Goal: Task Accomplishment & Management: Complete application form

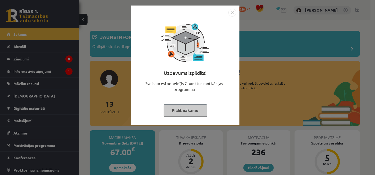
click at [231, 11] on img "Close" at bounding box center [232, 13] width 8 height 8
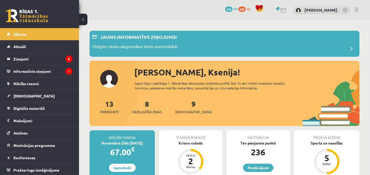
click at [11, 103] on link "Digitālie materiāli" at bounding box center [40, 108] width 66 height 12
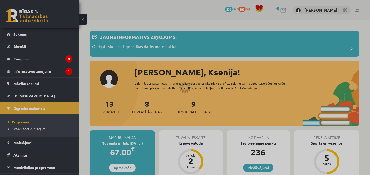
click at [17, 97] on span "[DEMOGRAPHIC_DATA]" at bounding box center [33, 96] width 41 height 5
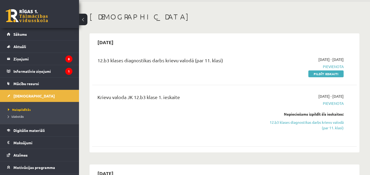
scroll to position [19, 0]
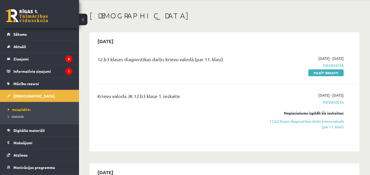
click at [333, 73] on link "Pildīt ieskaiti" at bounding box center [325, 73] width 35 height 7
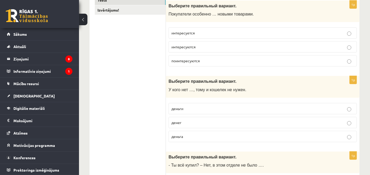
scroll to position [104, 0]
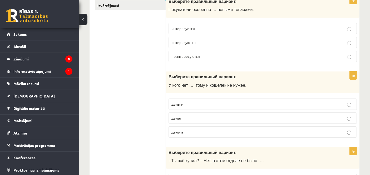
click at [344, 127] on label "деньга" at bounding box center [263, 132] width 188 height 11
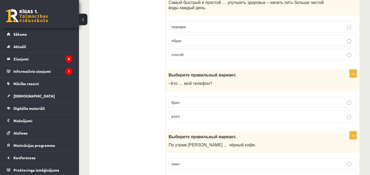
scroll to position [489, 0]
click at [341, 59] on label "способ" at bounding box center [263, 55] width 188 height 11
click at [350, 121] on label "взял" at bounding box center [263, 116] width 188 height 11
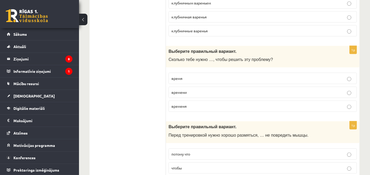
scroll to position [735, 0]
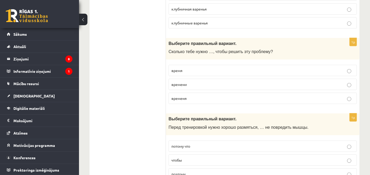
click at [346, 94] on label "временя" at bounding box center [263, 98] width 188 height 11
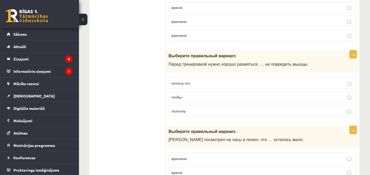
scroll to position [799, 0]
click at [346, 106] on label "поэтому" at bounding box center [263, 110] width 188 height 11
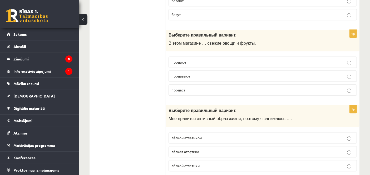
scroll to position [1281, 0]
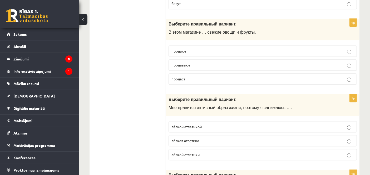
click at [344, 46] on label "продают" at bounding box center [263, 51] width 188 height 11
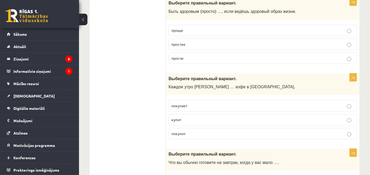
scroll to position [1617, 0]
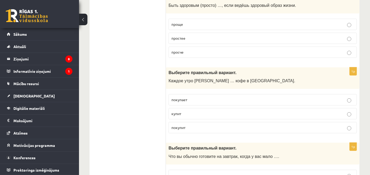
click at [215, 84] on div "Выберите правильный вариант. Каждое утро Анна … кофе в киоске." at bounding box center [263, 78] width 194 height 22
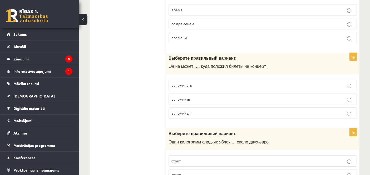
scroll to position [1784, 0]
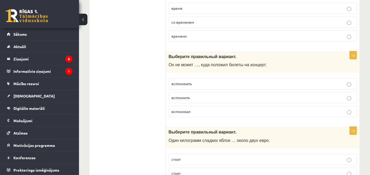
click at [342, 99] on p "вспомнить" at bounding box center [262, 98] width 183 height 6
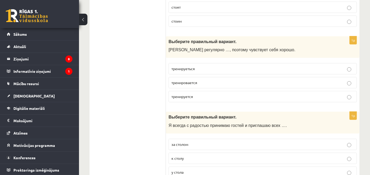
scroll to position [1951, 0]
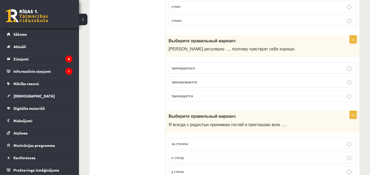
click at [347, 99] on label "тренируется" at bounding box center [263, 95] width 188 height 11
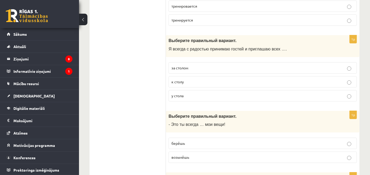
scroll to position [2030, 0]
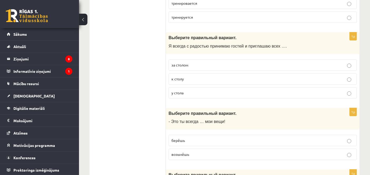
click at [347, 87] on label "у стола" at bounding box center [263, 92] width 188 height 11
click at [353, 87] on label "у стола" at bounding box center [263, 92] width 188 height 11
click at [351, 87] on label "у стола" at bounding box center [263, 92] width 188 height 11
click at [350, 87] on label "у стола" at bounding box center [263, 92] width 188 height 11
click at [346, 81] on label "к столу" at bounding box center [263, 78] width 188 height 11
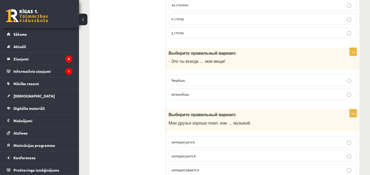
scroll to position [2109, 0]
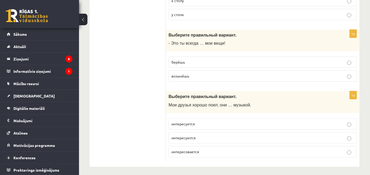
click at [339, 146] on label "интересовается" at bounding box center [263, 151] width 188 height 11
click at [340, 140] on label "интересуются" at bounding box center [263, 137] width 188 height 11
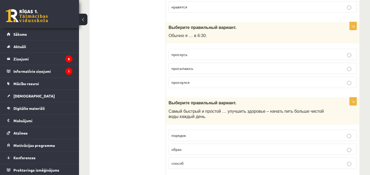
scroll to position [0, 0]
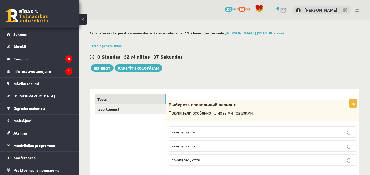
click at [143, 111] on link "Izvērtējums!" at bounding box center [130, 110] width 71 height 10
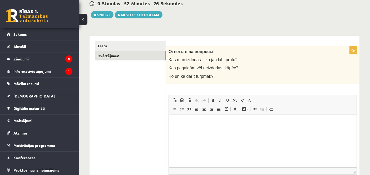
scroll to position [52, 0]
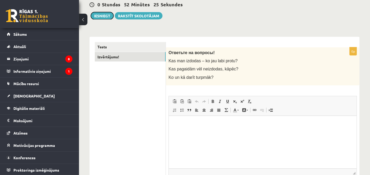
click at [104, 15] on button "Iesniegt" at bounding box center [102, 15] width 23 height 7
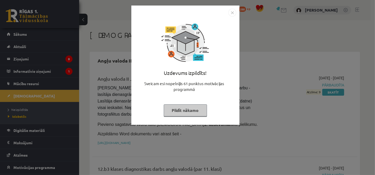
click at [233, 13] on img "Close" at bounding box center [232, 13] width 8 height 8
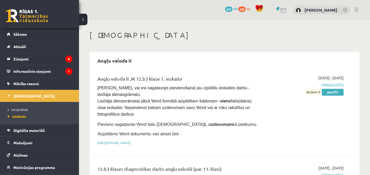
click at [341, 93] on link "Skatīt" at bounding box center [333, 92] width 22 height 7
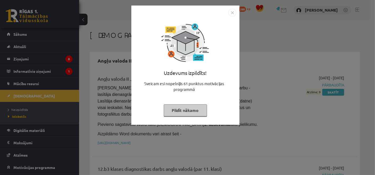
click at [234, 11] on img "Close" at bounding box center [232, 13] width 8 height 8
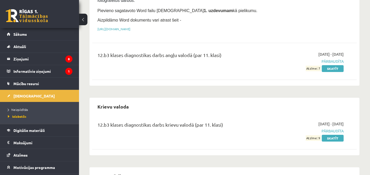
scroll to position [114, 0]
click at [342, 136] on link "Skatīt" at bounding box center [333, 138] width 22 height 7
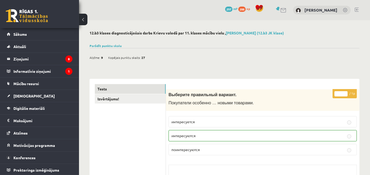
click at [33, 92] on link "[DEMOGRAPHIC_DATA]" at bounding box center [40, 96] width 66 height 12
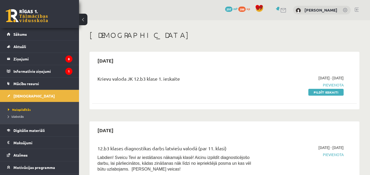
click at [16, 117] on span "Izlabotās" at bounding box center [16, 117] width 16 height 4
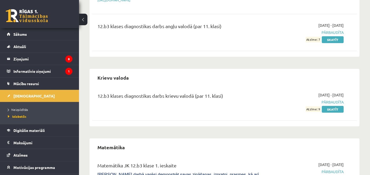
scroll to position [150, 0]
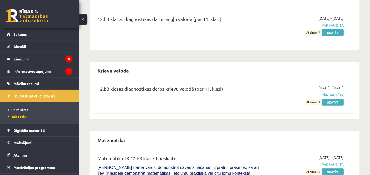
click at [334, 102] on link "Skatīt" at bounding box center [333, 102] width 22 height 7
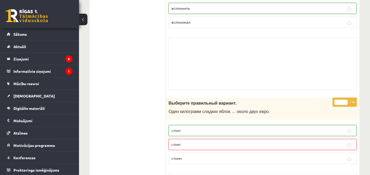
scroll to position [3257, 0]
click at [16, 101] on link "[DEMOGRAPHIC_DATA]" at bounding box center [40, 96] width 66 height 12
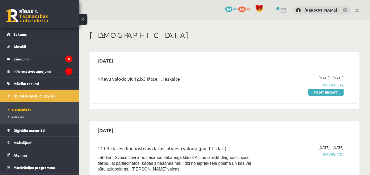
click at [13, 116] on span "Izlabotās" at bounding box center [16, 117] width 16 height 4
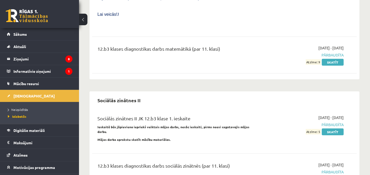
scroll to position [496, 0]
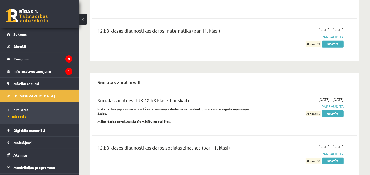
click at [338, 111] on link "Skatīt" at bounding box center [333, 114] width 22 height 7
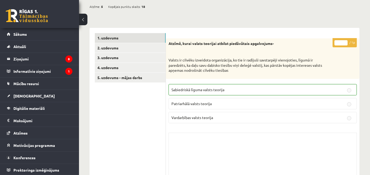
scroll to position [56, 0]
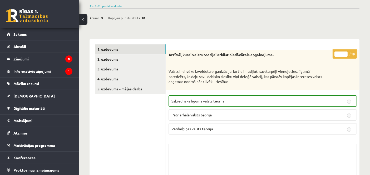
click at [103, 59] on link "2. uzdevums" at bounding box center [130, 60] width 71 height 10
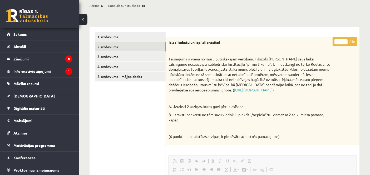
scroll to position [68, 0]
click at [106, 55] on link "3. uzdevums" at bounding box center [130, 56] width 71 height 10
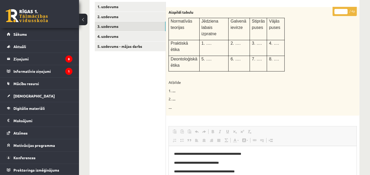
scroll to position [97, 0]
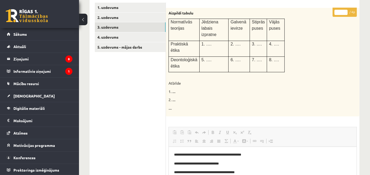
click at [107, 36] on link "4. uzdevums" at bounding box center [130, 37] width 71 height 10
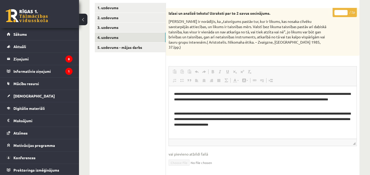
scroll to position [90, 0]
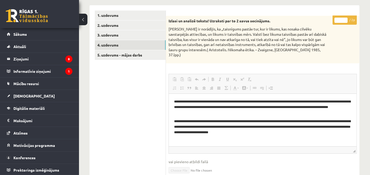
click at [109, 55] on link "5. uzdevums - mājas darbs" at bounding box center [130, 55] width 71 height 10
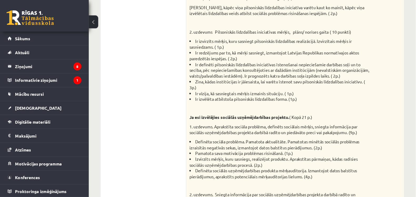
scroll to position [0, 0]
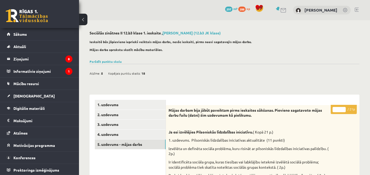
click at [13, 95] on link "[DEMOGRAPHIC_DATA]" at bounding box center [40, 96] width 66 height 12
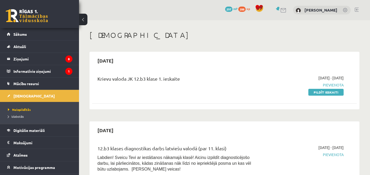
click at [330, 92] on link "Pildīt ieskaiti" at bounding box center [325, 92] width 35 height 7
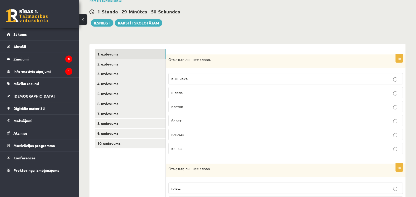
scroll to position [46, 0]
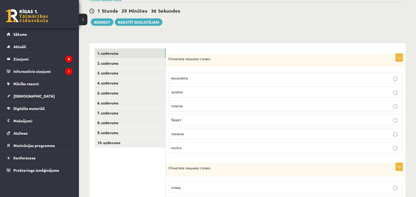
click at [380, 150] on label "кепка" at bounding box center [286, 147] width 235 height 11
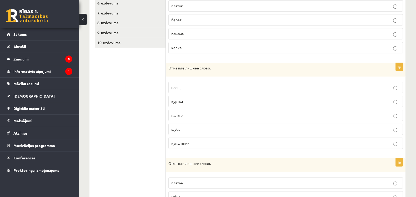
scroll to position [149, 0]
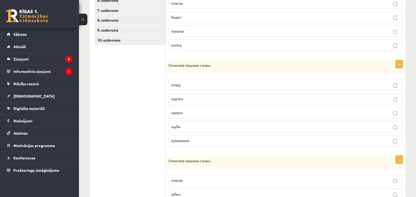
click at [394, 145] on label "купальник" at bounding box center [286, 140] width 235 height 11
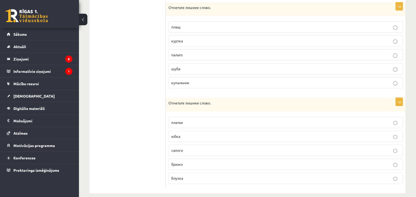
scroll to position [212, 0]
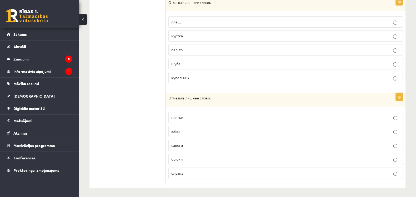
click at [394, 154] on label "брюки" at bounding box center [286, 159] width 235 height 11
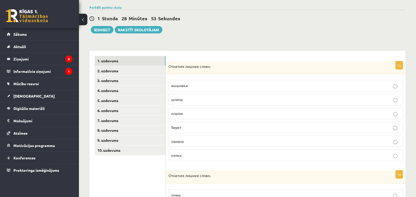
scroll to position [0, 0]
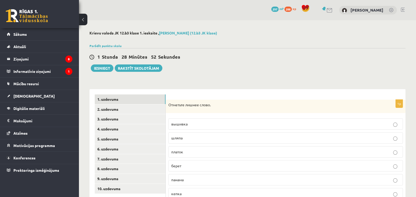
click at [108, 109] on link "2. uzdevums" at bounding box center [130, 110] width 71 height 10
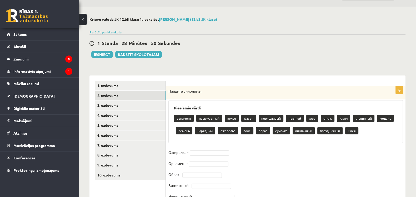
scroll to position [38, 0]
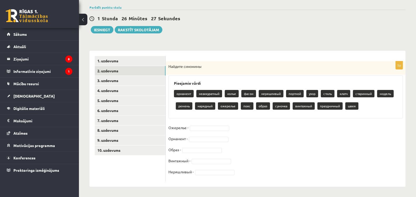
click at [238, 94] on p "колье" at bounding box center [232, 93] width 14 height 7
click at [233, 92] on p "колье" at bounding box center [232, 93] width 14 height 7
click at [233, 93] on p "колье" at bounding box center [232, 93] width 14 height 7
type input "*****"
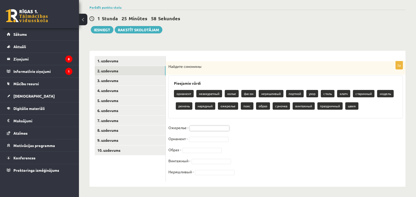
click at [230, 93] on p "колье" at bounding box center [232, 93] width 14 height 7
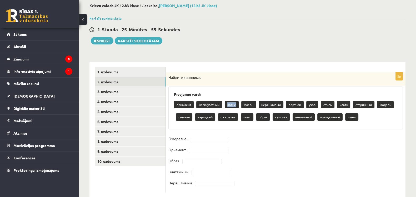
scroll to position [30, 0]
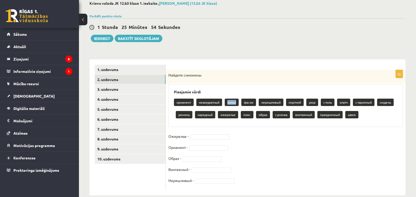
copy p "колье"
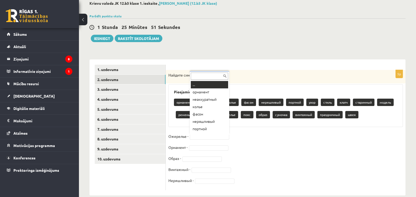
paste input "*****"
type input "*****"
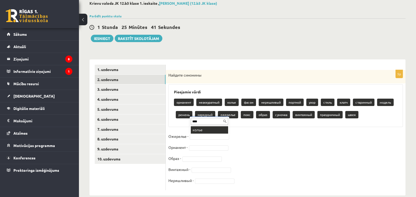
type input "*****"
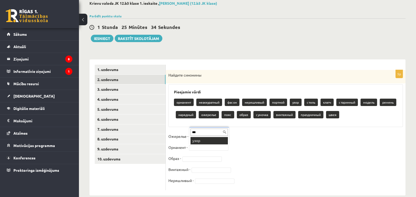
type input "****"
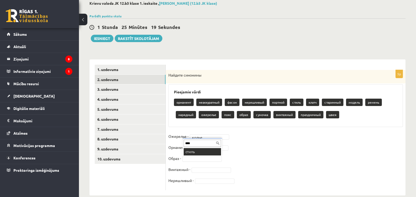
type input "*****"
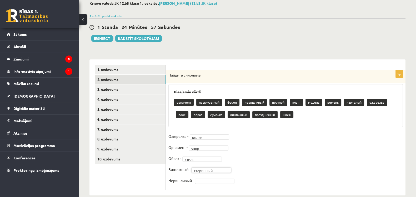
scroll to position [38, 0]
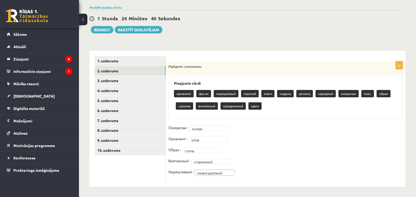
click at [136, 79] on link "3. uzdevums" at bounding box center [130, 81] width 71 height 10
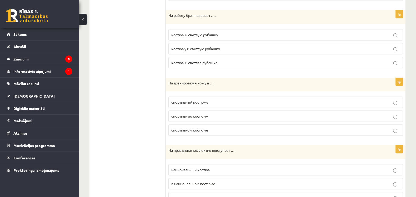
scroll to position [225, 0]
click at [366, 128] on p "спортивном костюме" at bounding box center [285, 130] width 229 height 6
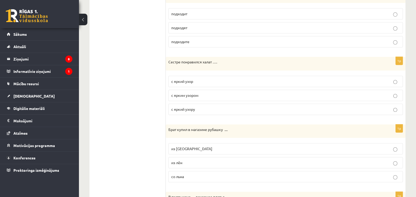
scroll to position [519, 0]
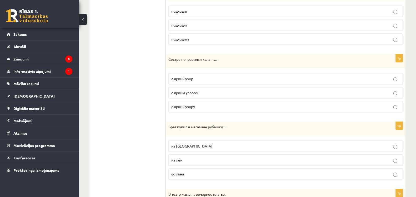
click at [388, 91] on p "с ярким узором" at bounding box center [285, 93] width 229 height 6
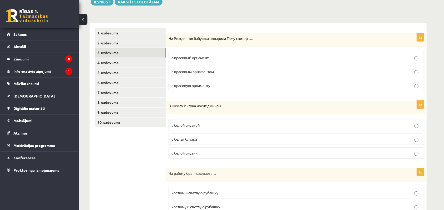
scroll to position [0, 0]
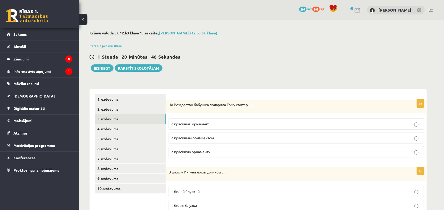
click at [110, 129] on link "4. uzdevums" at bounding box center [130, 129] width 71 height 10
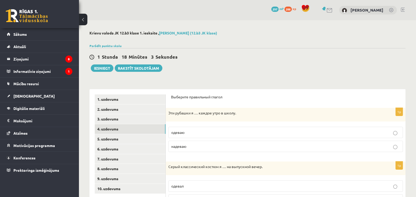
click at [124, 139] on link "5. uzdevums" at bounding box center [130, 139] width 71 height 10
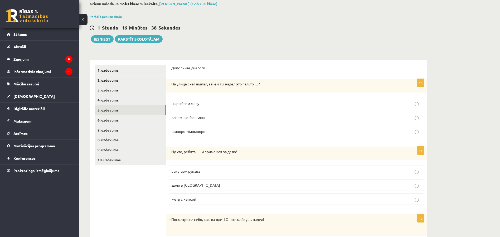
scroll to position [24, 0]
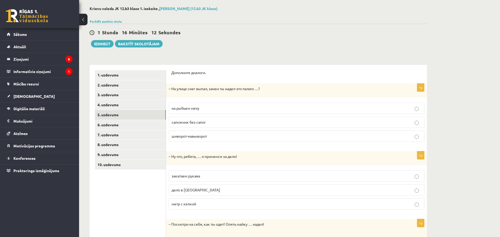
click at [131, 128] on link "6. uzdevums" at bounding box center [130, 125] width 71 height 10
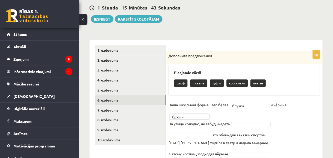
scroll to position [70, 0]
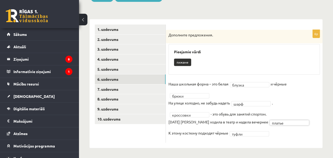
click at [133, 86] on link "7. uzdevums" at bounding box center [130, 89] width 71 height 10
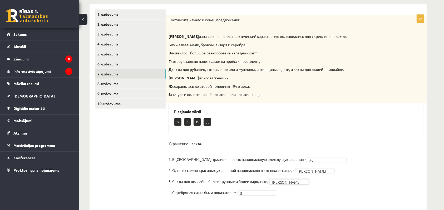
scroll to position [76, 0]
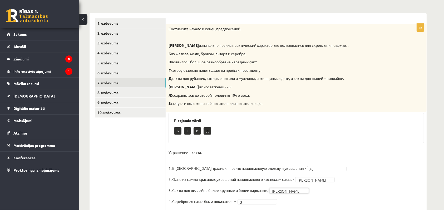
click at [103, 85] on link "7. uzdevums" at bounding box center [130, 83] width 71 height 10
click at [123, 92] on link "8. uzdevums" at bounding box center [130, 93] width 71 height 10
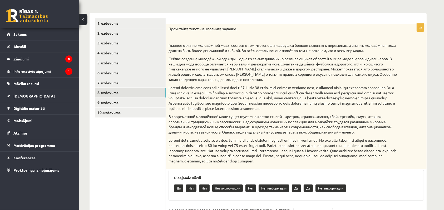
scroll to position [146, 0]
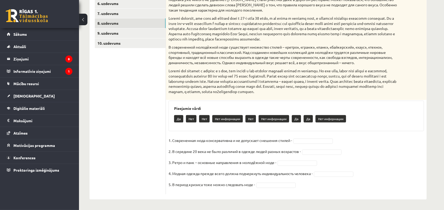
click at [411, 100] on div "5p Прочитайте текст и выполните задание. Главное отличие молодёжной моды состои…" at bounding box center [296, 74] width 261 height 240
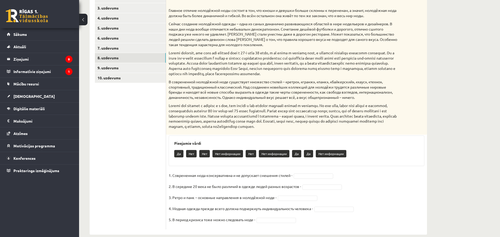
scroll to position [120, 0]
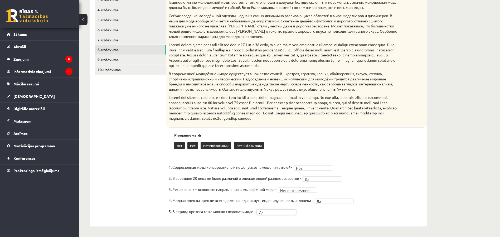
click at [281, 66] on p at bounding box center [283, 55] width 229 height 26
click at [111, 60] on link "9. uzdevums" at bounding box center [130, 60] width 71 height 10
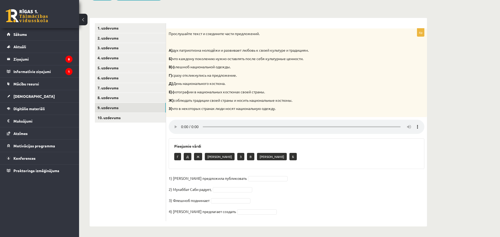
click at [115, 119] on link "10. uzdevums" at bounding box center [130, 118] width 71 height 10
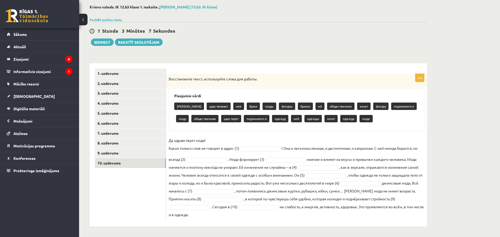
scroll to position [26, 0]
click at [121, 150] on link "9. uzdevums" at bounding box center [130, 153] width 71 height 10
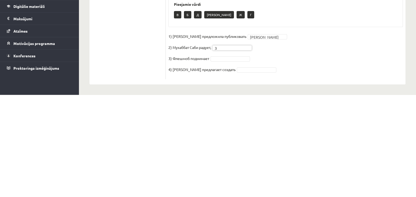
scroll to position [111, 0]
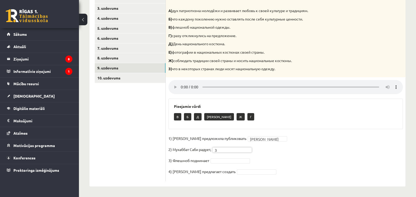
click at [411, 88] on div "**********" at bounding box center [247, 53] width 337 height 288
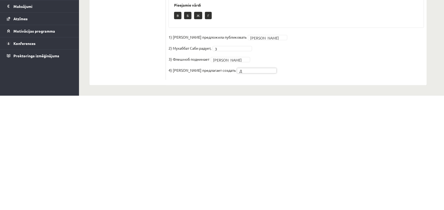
scroll to position [98, 0]
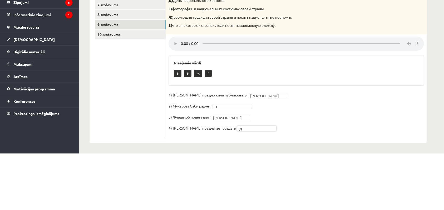
click at [107, 92] on link "10. uzdevums" at bounding box center [130, 91] width 71 height 10
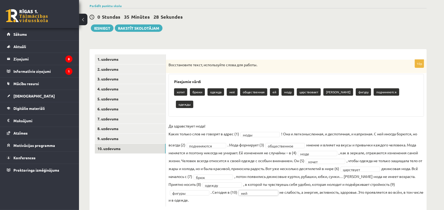
scroll to position [40, 0]
click at [100, 26] on button "Iesniegt" at bounding box center [102, 27] width 23 height 7
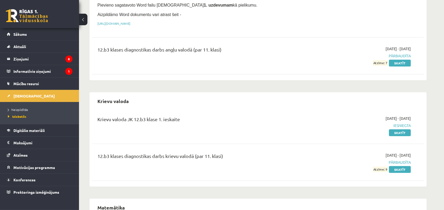
scroll to position [106, 0]
click at [409, 133] on link "Skatīt" at bounding box center [400, 133] width 22 height 7
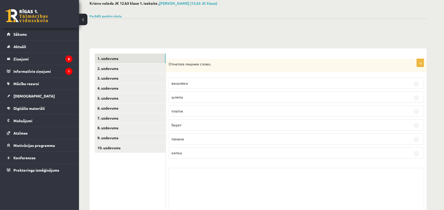
scroll to position [35, 0]
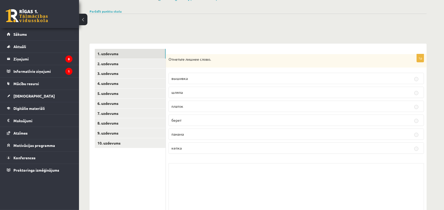
click at [129, 61] on link "2. uzdevums" at bounding box center [130, 64] width 71 height 10
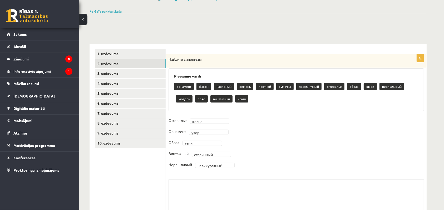
click at [127, 76] on link "3. uzdevums" at bounding box center [130, 74] width 71 height 10
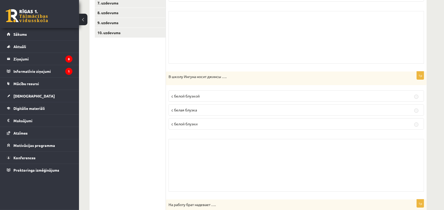
scroll to position [0, 0]
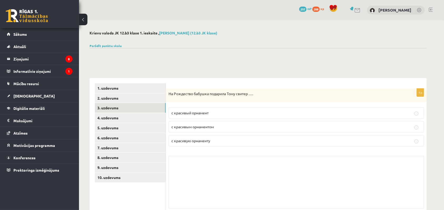
click at [129, 118] on link "4. uzdevums" at bounding box center [130, 118] width 71 height 10
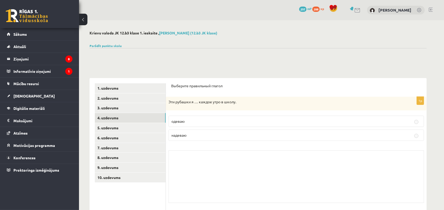
click at [127, 124] on link "5. uzdevums" at bounding box center [130, 128] width 71 height 10
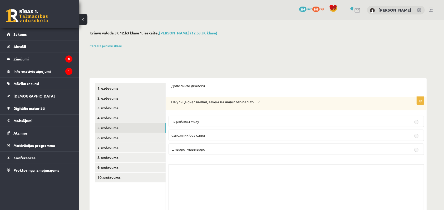
click at [115, 138] on link "6. uzdevums" at bounding box center [130, 138] width 71 height 10
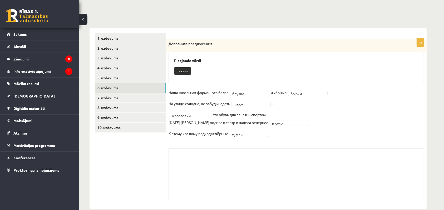
scroll to position [59, 0]
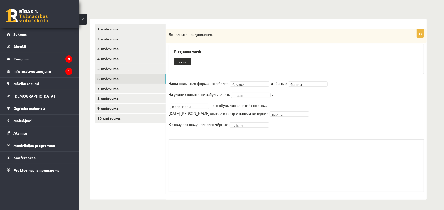
click at [122, 67] on link "5. uzdevums" at bounding box center [130, 69] width 71 height 10
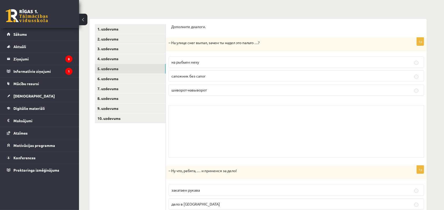
click at [119, 73] on link "5. uzdevums" at bounding box center [130, 69] width 71 height 10
click at [126, 81] on link "6. uzdevums" at bounding box center [130, 79] width 71 height 10
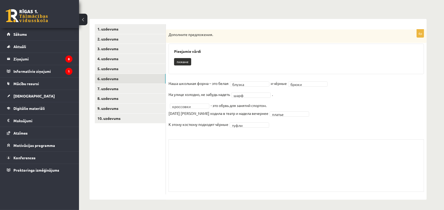
click at [118, 90] on link "7. uzdevums" at bounding box center [130, 89] width 71 height 10
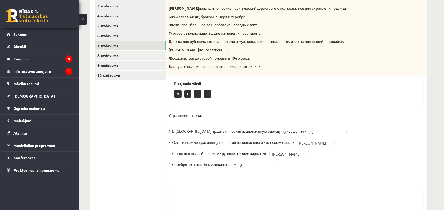
scroll to position [102, 0]
click at [117, 56] on link "8. uzdevums" at bounding box center [130, 56] width 71 height 10
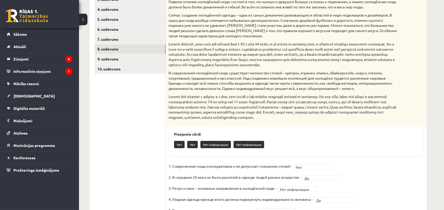
scroll to position [86, 0]
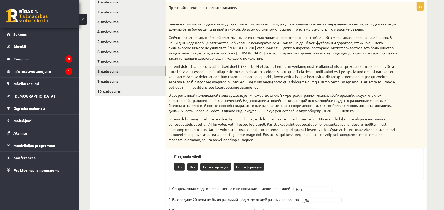
click at [122, 82] on link "9. uzdevums" at bounding box center [130, 82] width 71 height 10
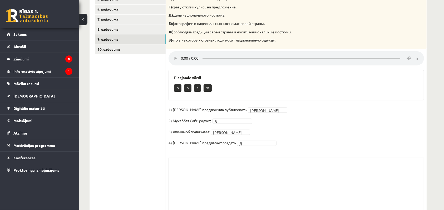
scroll to position [130, 0]
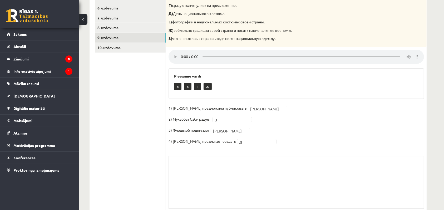
click at [130, 50] on link "10. uzdevums" at bounding box center [130, 48] width 71 height 10
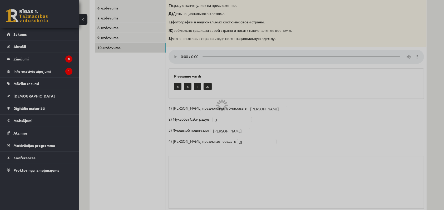
scroll to position [89, 0]
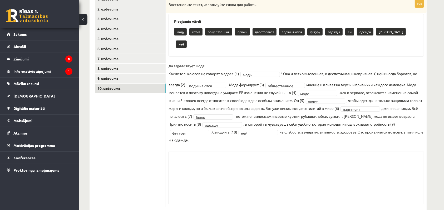
click at [53, 70] on legend "Informatīvie ziņojumi 1" at bounding box center [42, 71] width 59 height 12
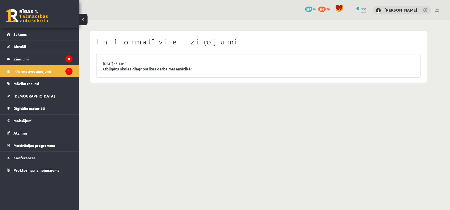
click at [247, 59] on li "14.10.2025 15:13:13 Obligāts skolas diagnostikas darbs matemātikā!" at bounding box center [257, 66] width 323 height 23
click at [156, 66] on link "Obligāts skolas diagnostikas darbs matemātikā!" at bounding box center [258, 69] width 310 height 6
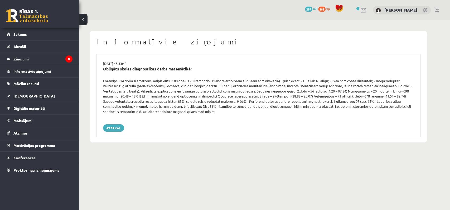
click at [52, 59] on legend "Ziņojumi 8" at bounding box center [42, 59] width 59 height 12
